Goal: Task Accomplishment & Management: Use online tool/utility

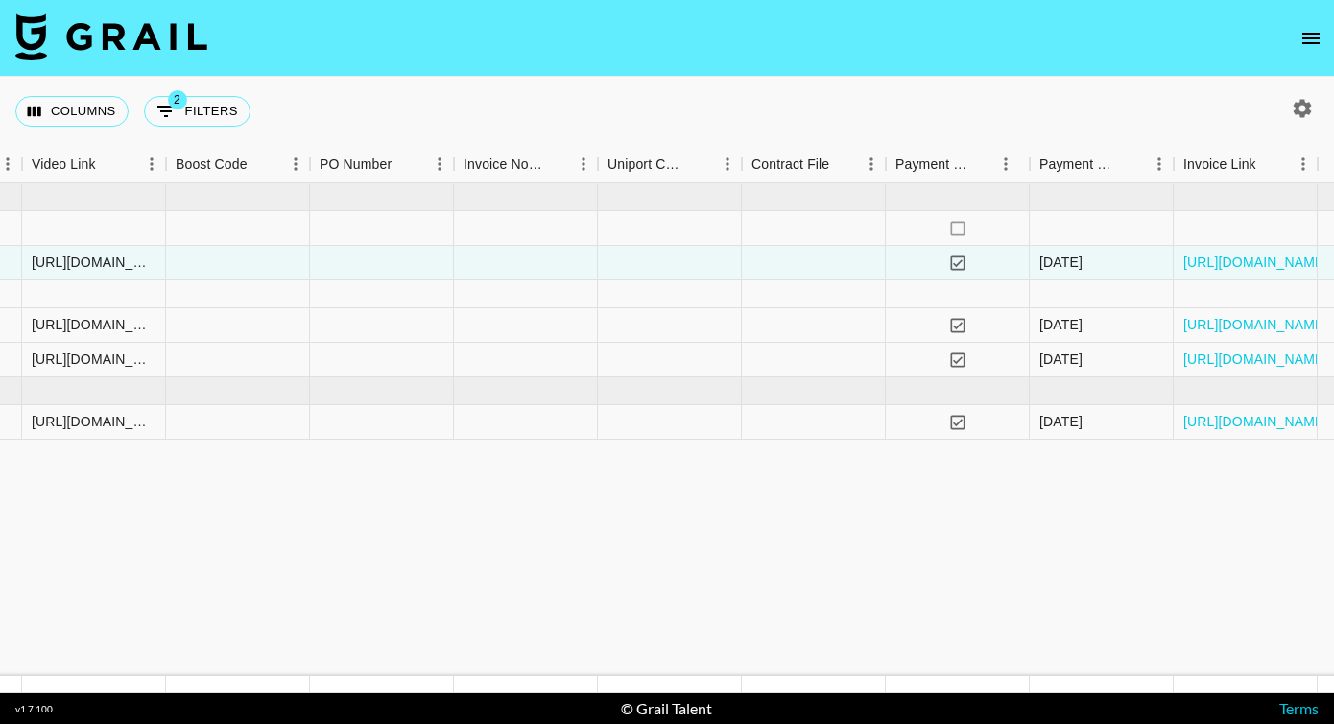
scroll to position [0, 1876]
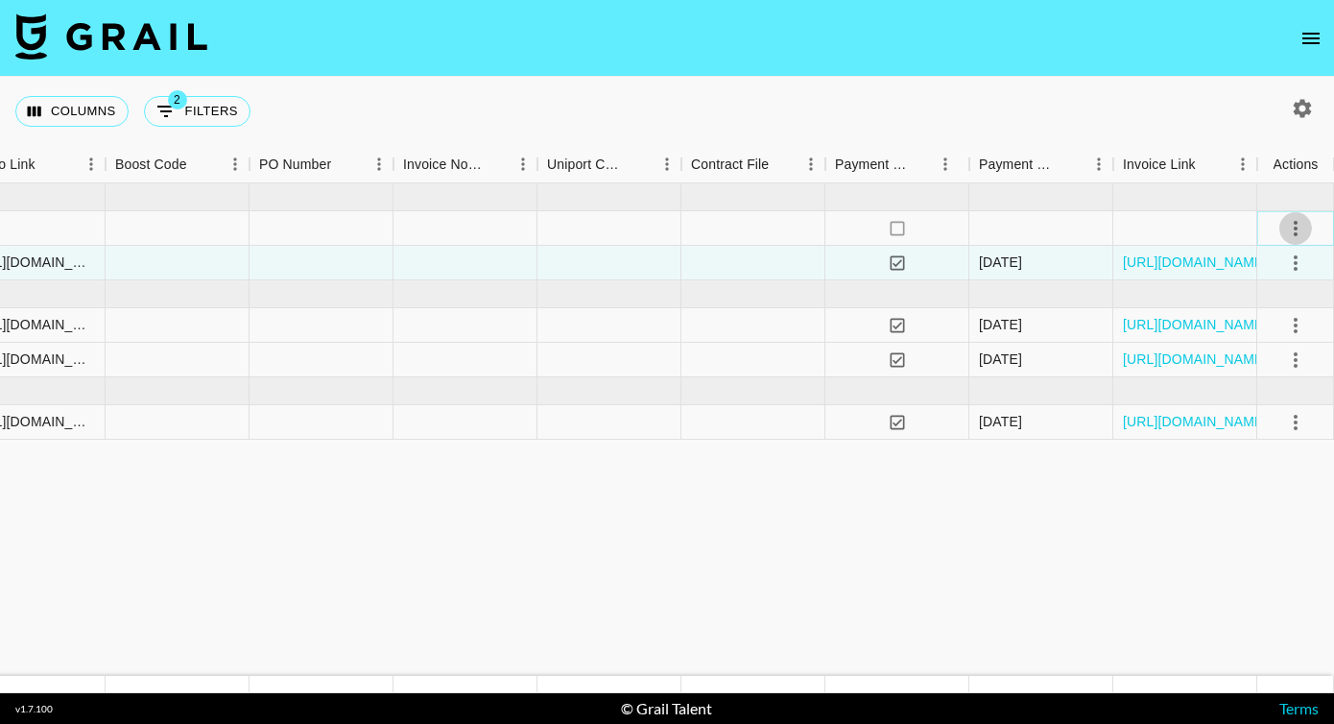
click at [1299, 223] on icon "select merge strategy" at bounding box center [1295, 228] width 23 height 23
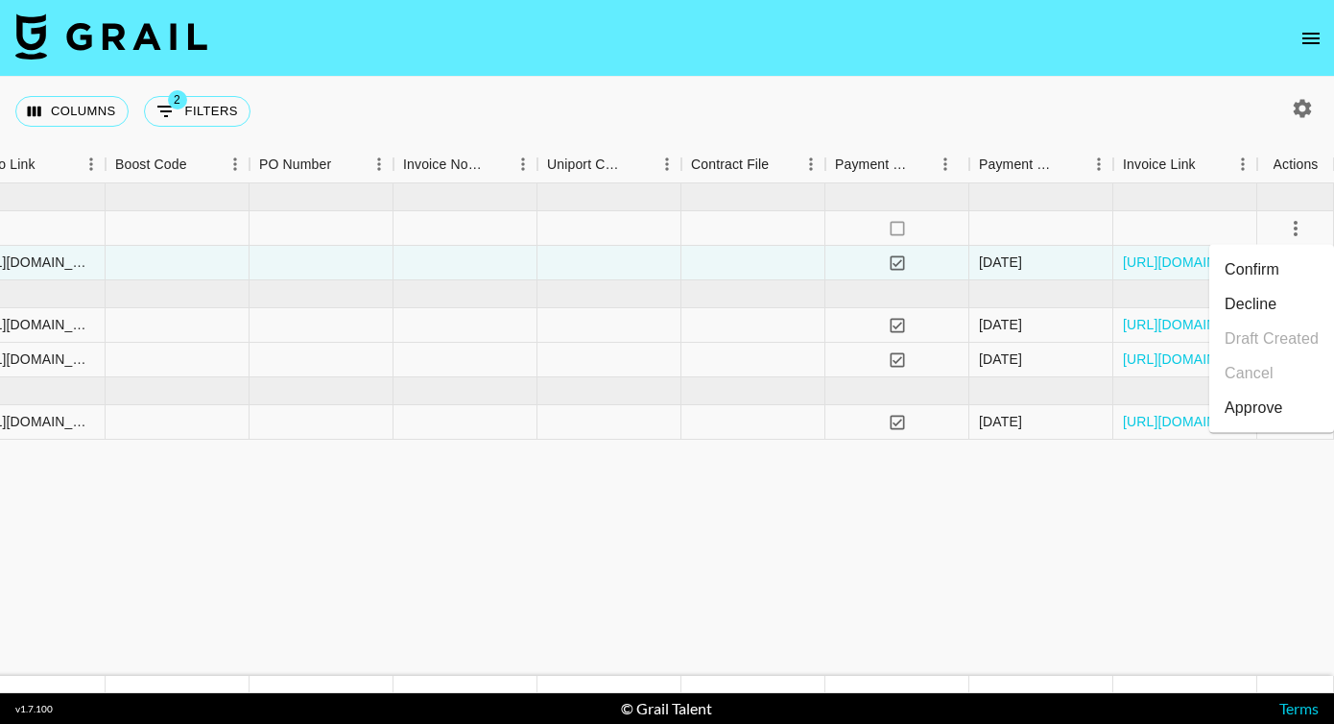
click at [1280, 278] on li "Confirm" at bounding box center [1271, 269] width 125 height 35
click at [232, 112] on button "2 Filters" at bounding box center [197, 111] width 107 height 31
select select "status"
select select "isNotAnyOf"
select select "airtableId"
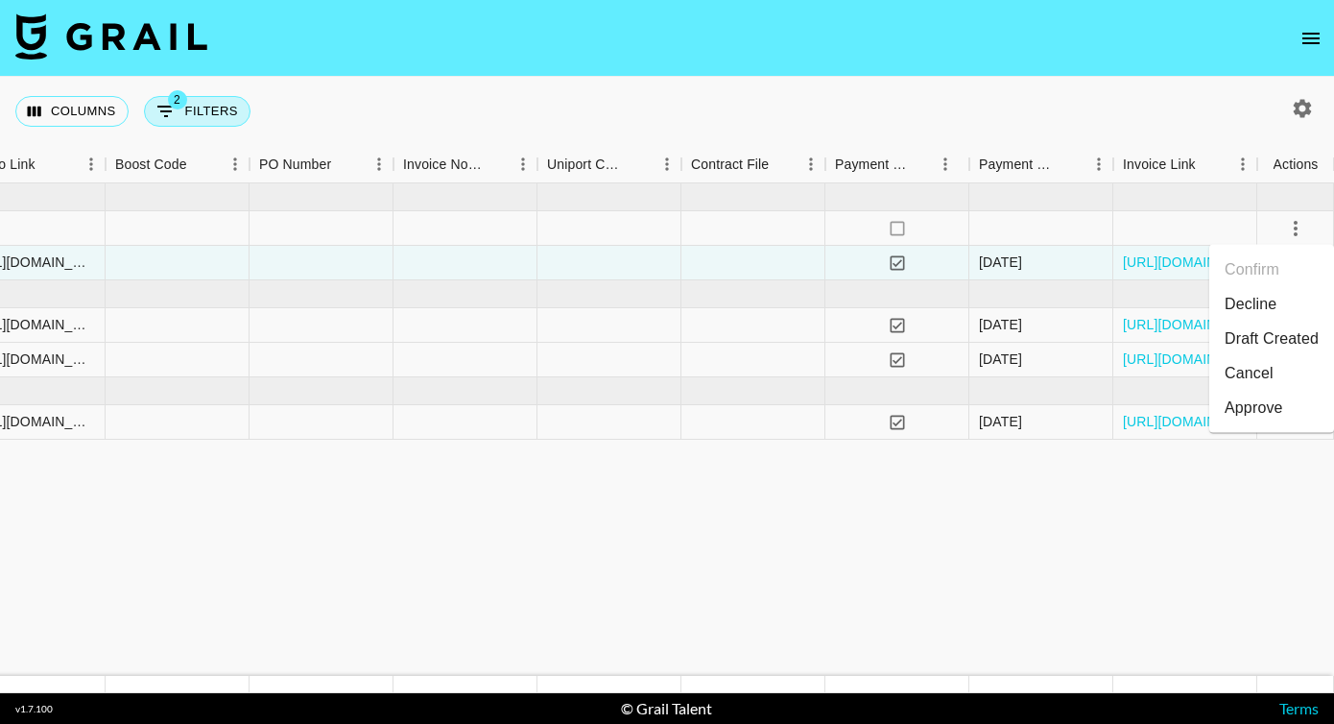
select select "talentName"
select select "campaign"
select select "status"
select select "purchaseOrder"
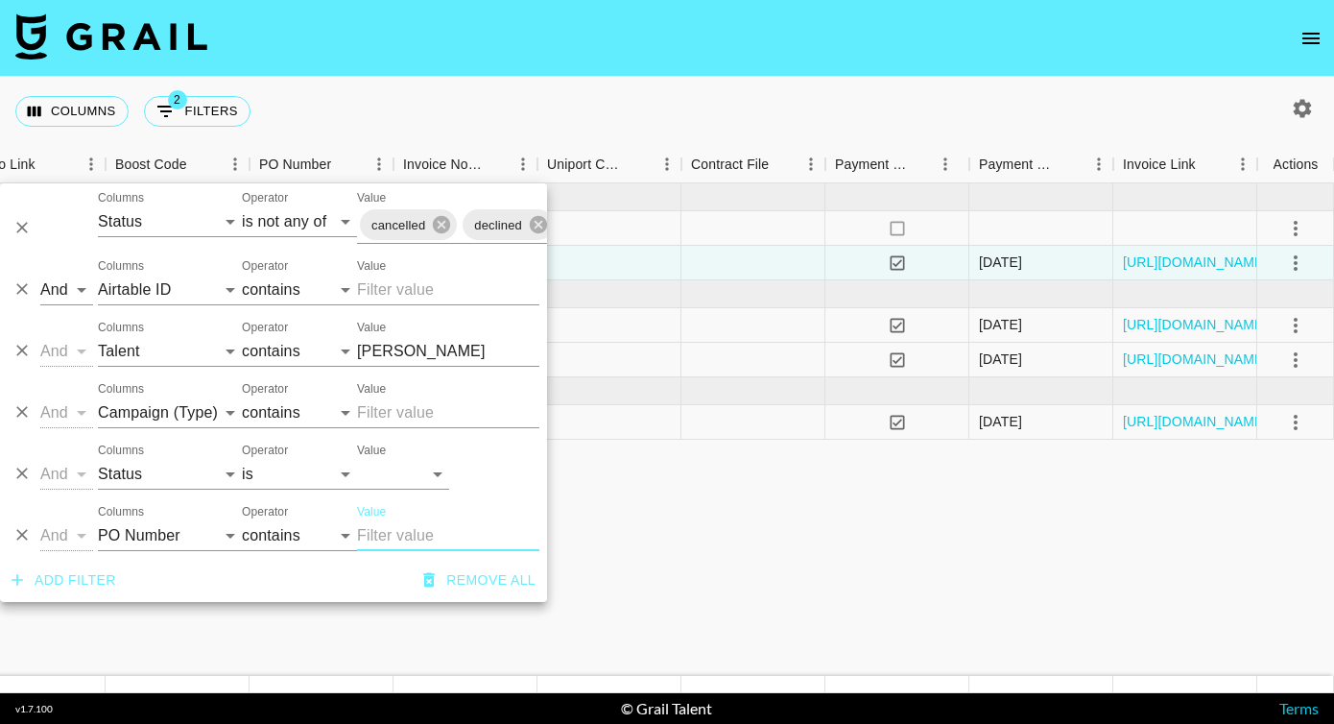
click at [396, 351] on input "[PERSON_NAME]" at bounding box center [448, 351] width 182 height 31
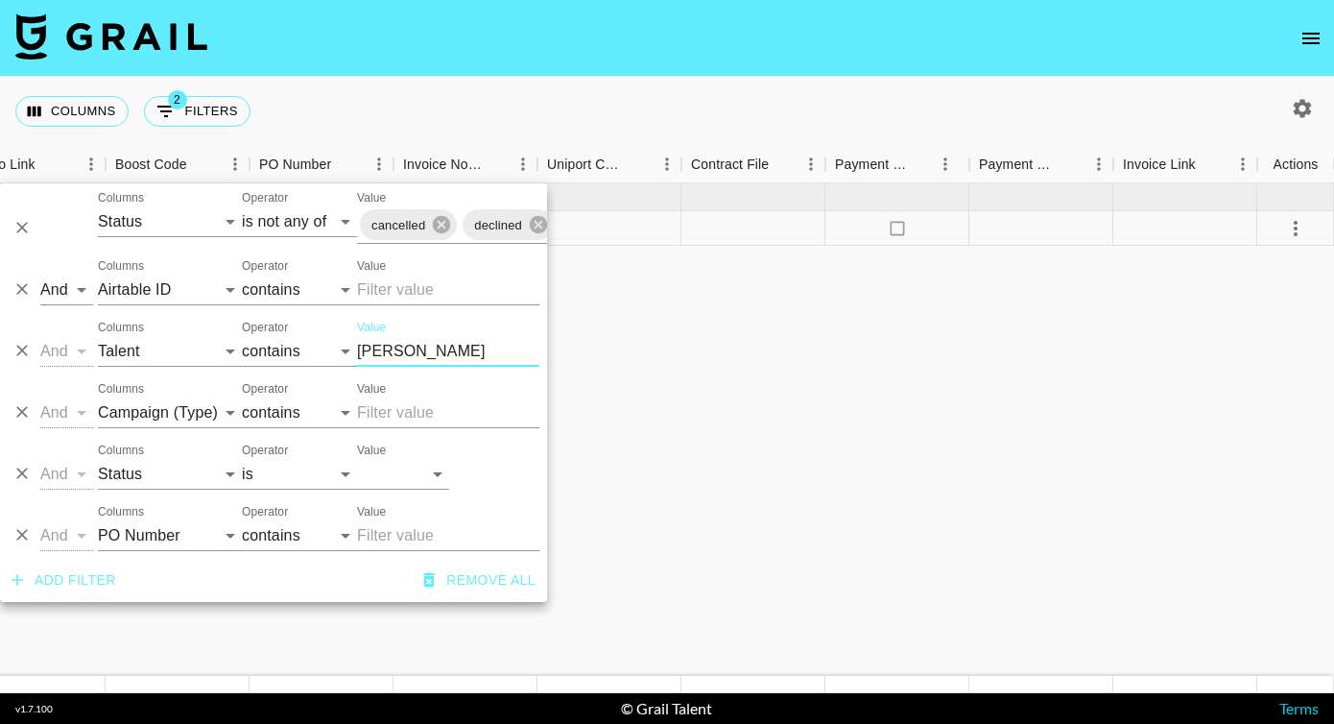
type input "[PERSON_NAME]"
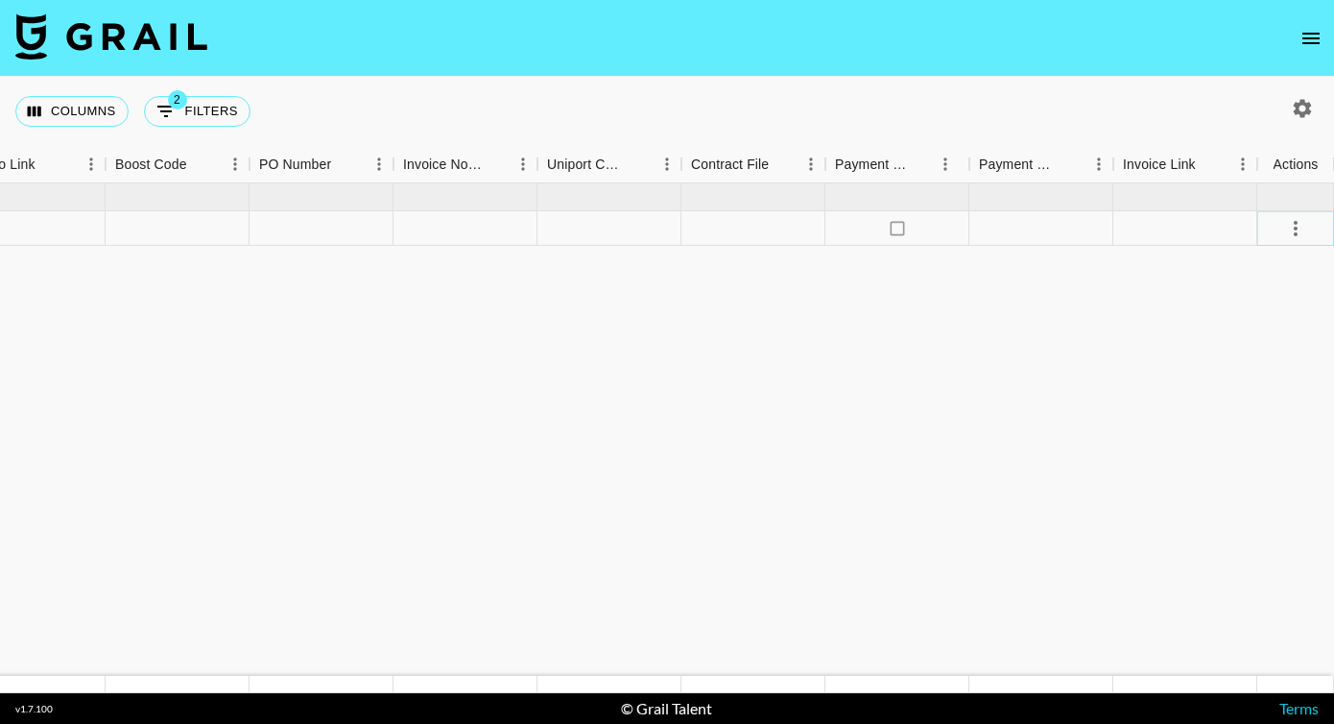
click at [1299, 232] on icon "select merge strategy" at bounding box center [1295, 228] width 23 height 23
click at [1242, 270] on li "Confirm" at bounding box center [1271, 269] width 125 height 35
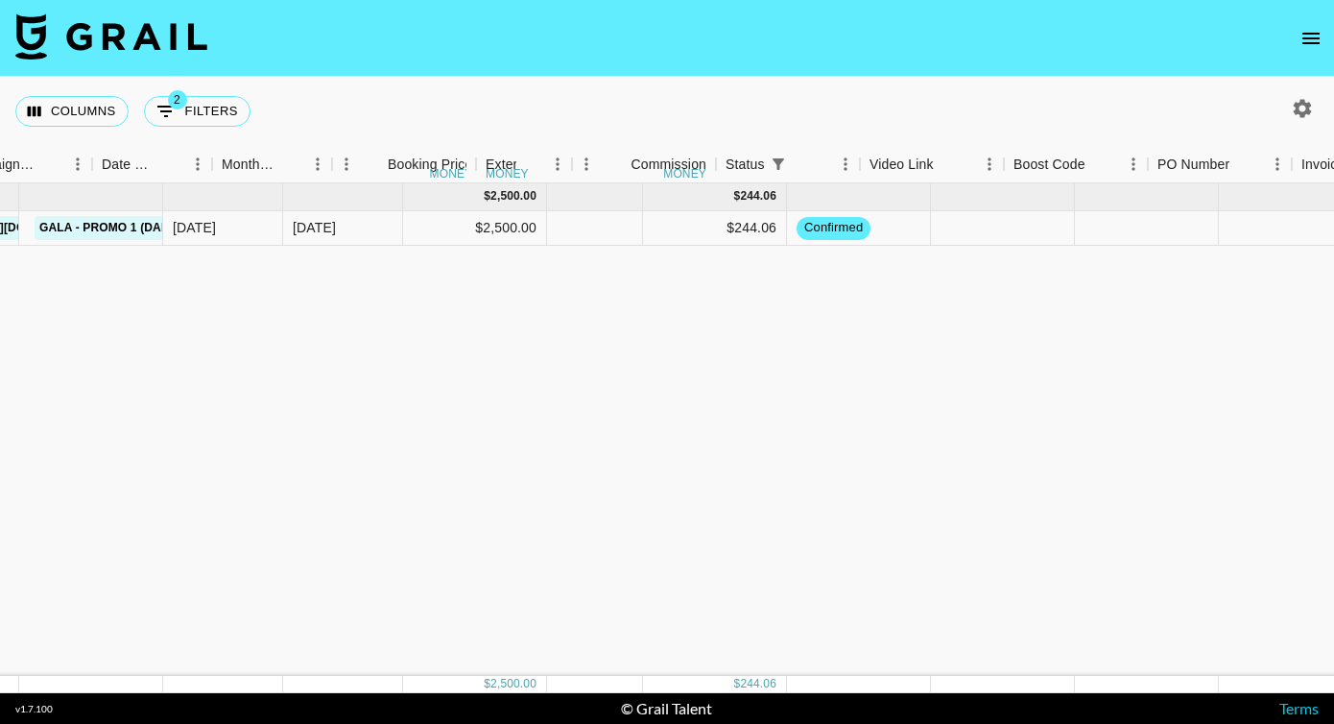
scroll to position [0, 327]
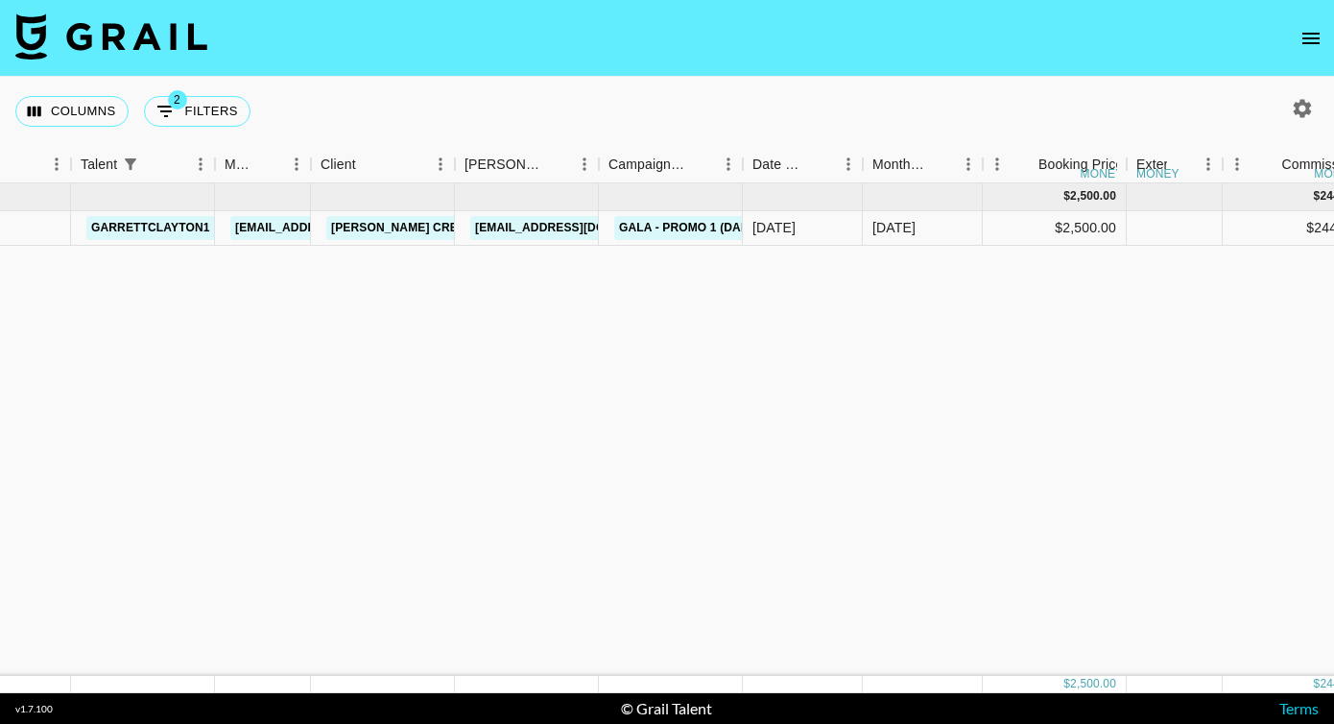
click at [972, 340] on div "[DATE] ( 1 ) $ 2,500.00 $ 244.06 rece79aJ7wYKWbJap garrettclayton1 [EMAIL_ADDRE…" at bounding box center [1278, 429] width 3210 height 492
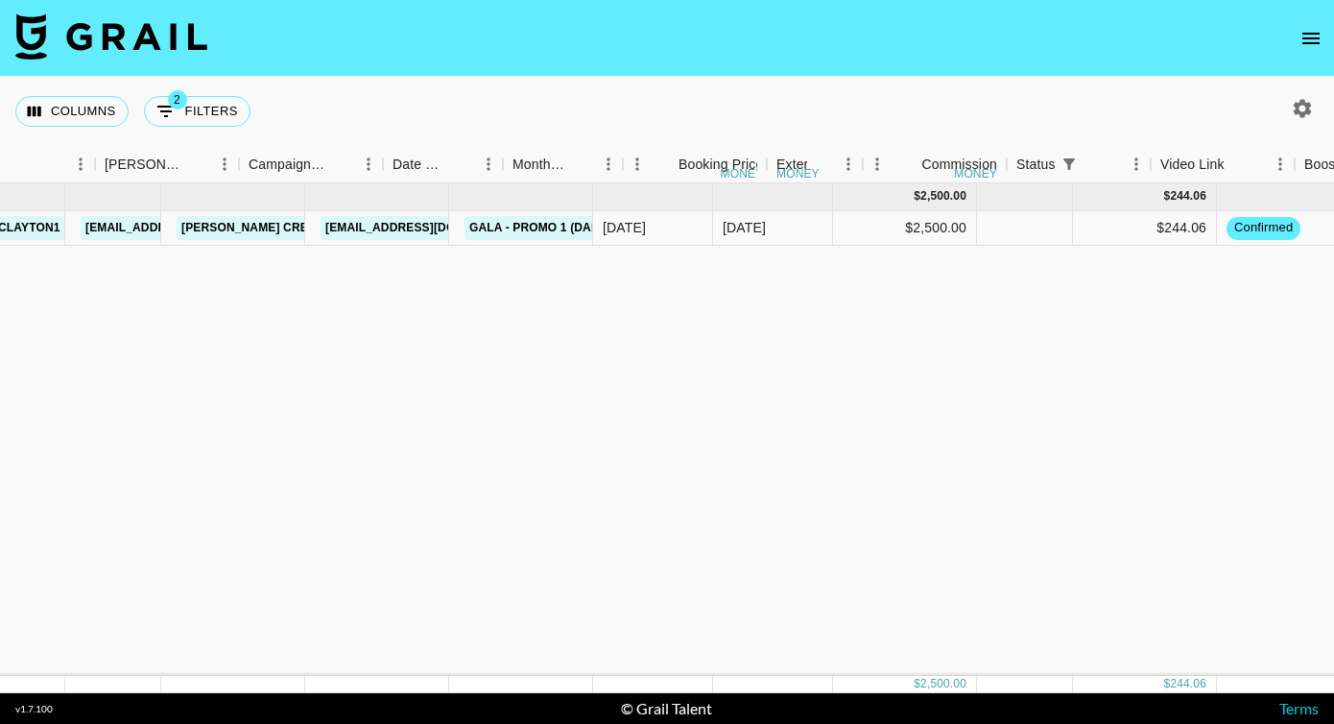
scroll to position [0, 687]
